Goal: Find specific page/section: Find specific page/section

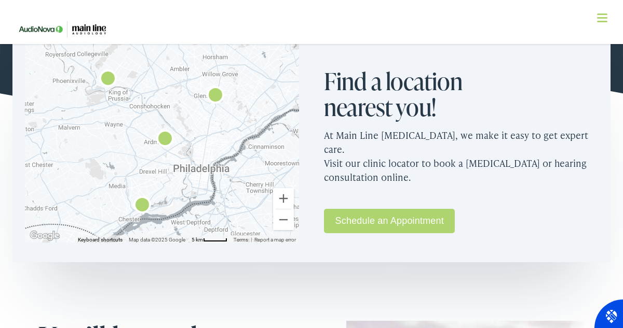
click at [405, 85] on h2 "Find a location nearest you!" at bounding box center [407, 93] width 166 height 51
